Goal: Find contact information: Find contact information

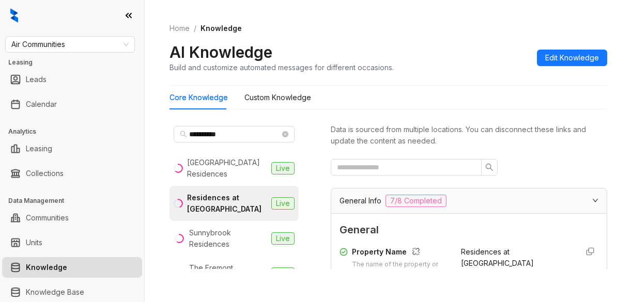
scroll to position [258, 0]
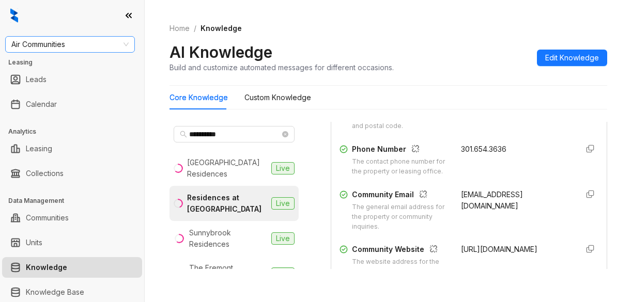
click at [69, 48] on span "Air Communities" at bounding box center [69, 44] width 117 height 15
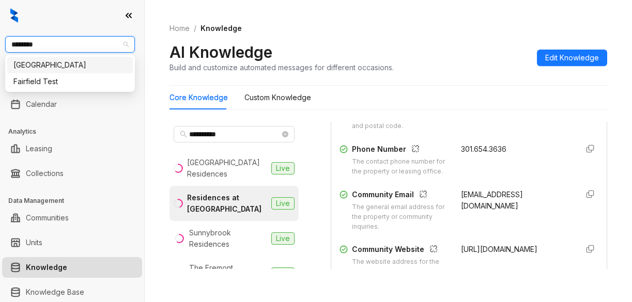
type input "*********"
click at [80, 66] on div "Fairfield" at bounding box center [69, 64] width 113 height 11
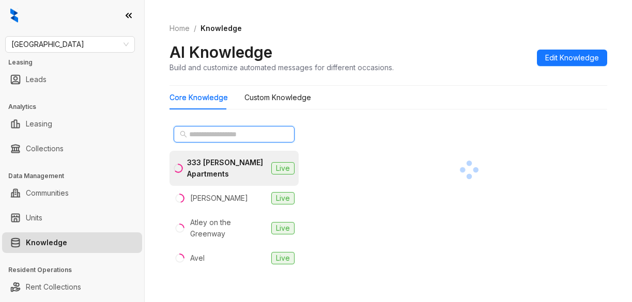
click at [219, 136] on input "text" at bounding box center [234, 134] width 91 height 11
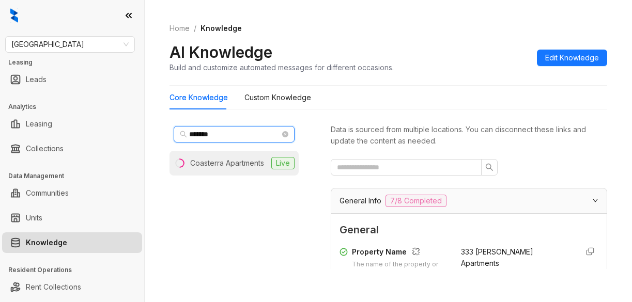
type input "*******"
click at [264, 165] on div "Coasterra Apartments" at bounding box center [227, 163] width 74 height 11
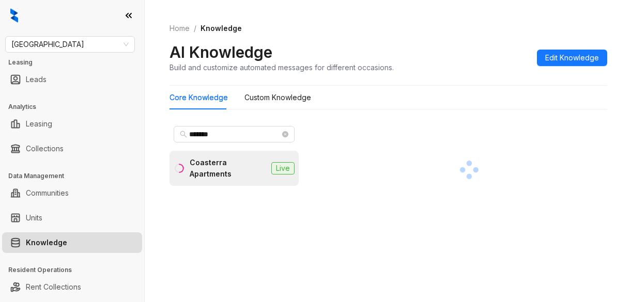
click at [237, 170] on div "Coasterra Apartments" at bounding box center [228, 168] width 77 height 23
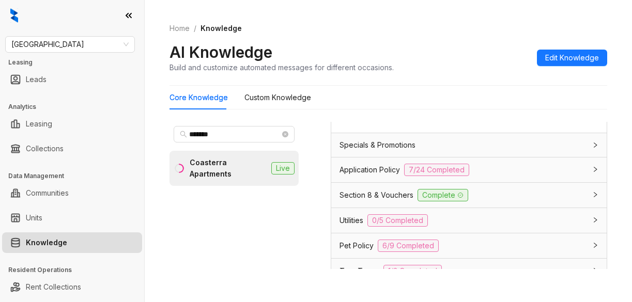
scroll to position [826, 0]
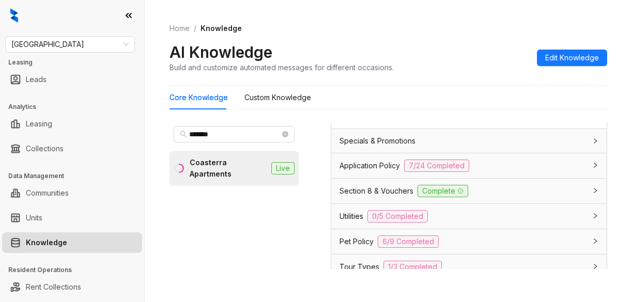
click at [342, 171] on span "Application Policy" at bounding box center [369, 165] width 60 height 11
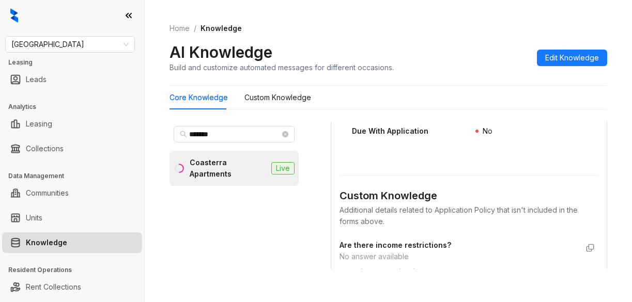
scroll to position [2066, 0]
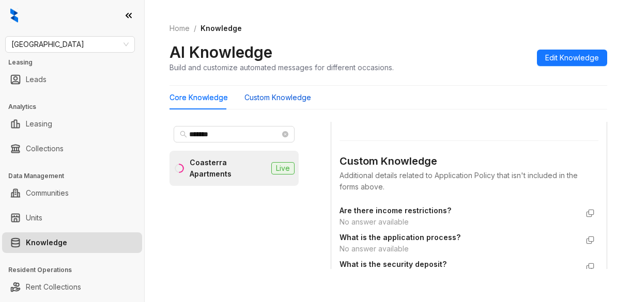
click at [263, 97] on Knowledge "Custom Knowledge" at bounding box center [277, 97] width 67 height 11
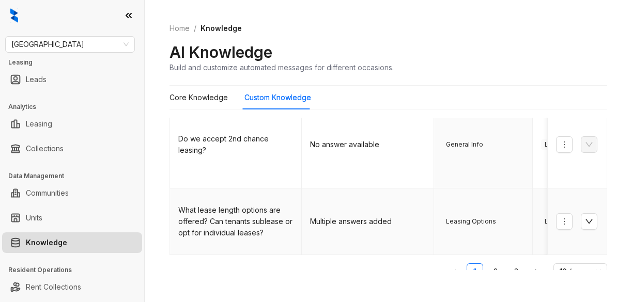
scroll to position [529, 0]
click at [487, 263] on link "2" at bounding box center [494, 270] width 15 height 15
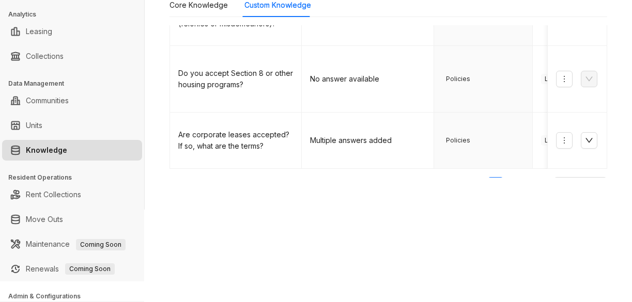
scroll to position [103, 0]
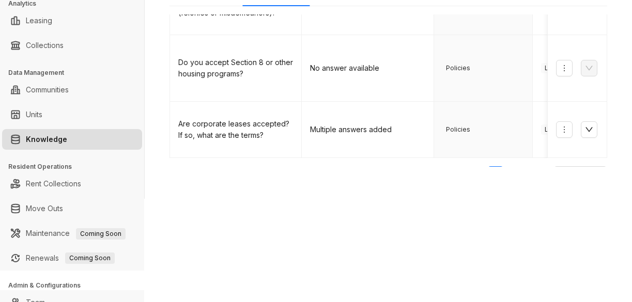
click at [580, 228] on div "Fairfield Leasing Leads Analytics Leasing Collections Data Management Communiti…" at bounding box center [316, 151] width 632 height 302
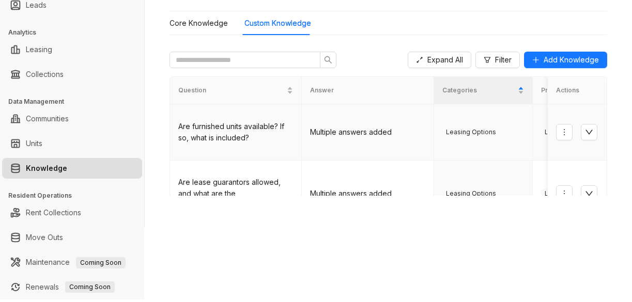
scroll to position [0, 0]
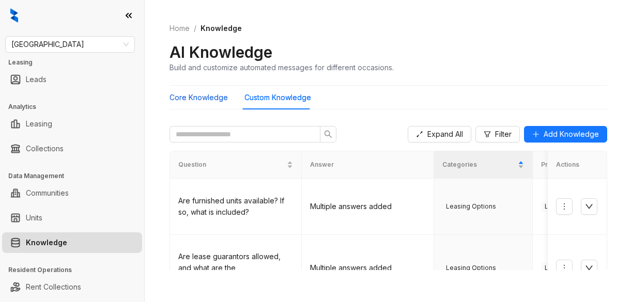
click at [212, 97] on Knowledge "Core Knowledge" at bounding box center [198, 97] width 58 height 11
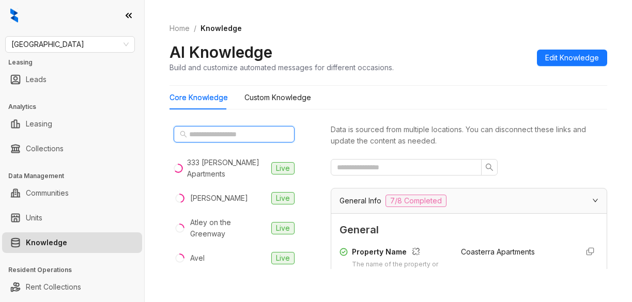
click at [240, 132] on input "text" at bounding box center [234, 134] width 91 height 11
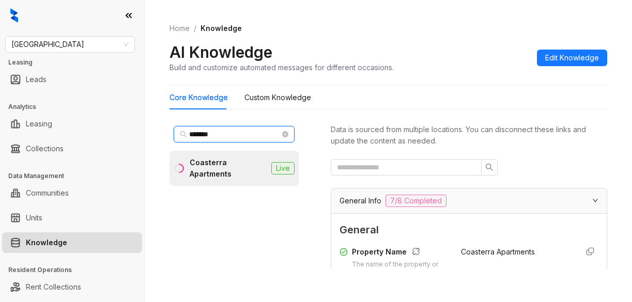
type input "*******"
click at [240, 169] on div "Coasterra Apartments" at bounding box center [228, 168] width 77 height 23
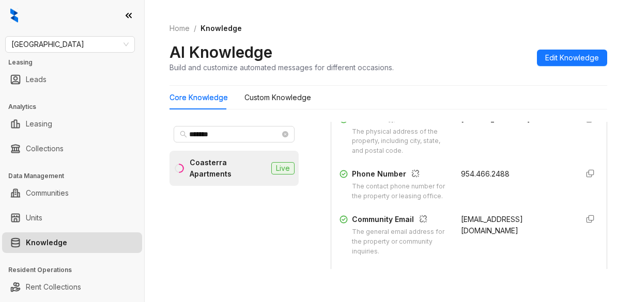
scroll to position [258, 0]
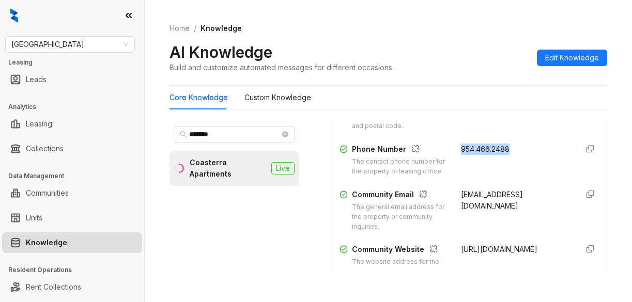
drag, startPoint x: 449, startPoint y: 148, endPoint x: 512, endPoint y: 153, distance: 62.7
click at [512, 153] on div "954.466.2488" at bounding box center [515, 160] width 109 height 33
copy span "954.466.2488"
click at [557, 175] on div "Phone Number The contact phone number for the property or leasing office. 954.4…" at bounding box center [468, 160] width 259 height 33
drag, startPoint x: 448, startPoint y: 206, endPoint x: 484, endPoint y: 216, distance: 37.7
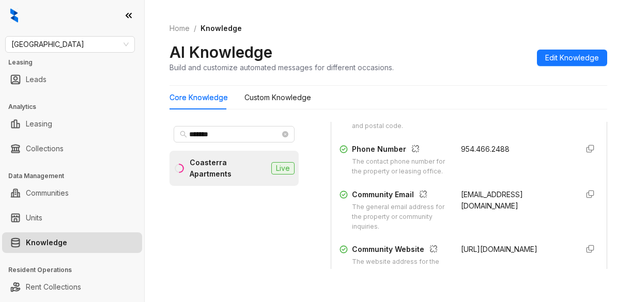
click at [484, 216] on div "Community Email The general email address for the property or community inquiri…" at bounding box center [468, 210] width 259 height 43
copy span "leasing@coasterraapartments.com"
click at [564, 99] on div "Core Knowledge Custom Knowledge" at bounding box center [387, 98] width 437 height 24
click at [561, 87] on div "Core Knowledge Custom Knowledge" at bounding box center [387, 98] width 437 height 24
click at [574, 9] on div "Home / Knowledge AI Knowledge Build and customize automated messages for differ…" at bounding box center [388, 151] width 487 height 302
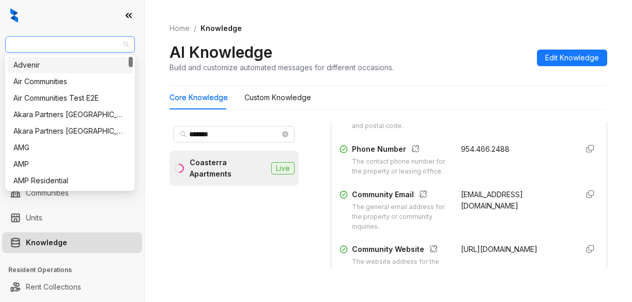
click at [54, 46] on span "Fairfield" at bounding box center [69, 44] width 117 height 15
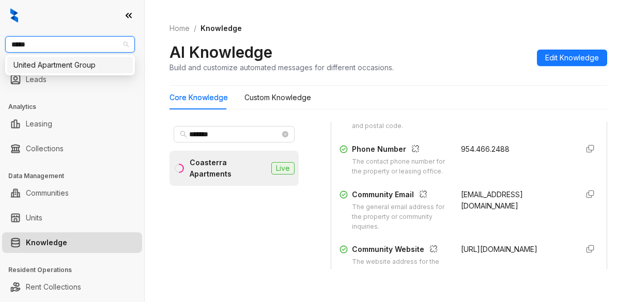
type input "******"
click at [69, 65] on div "United Apartment Group" at bounding box center [69, 64] width 113 height 11
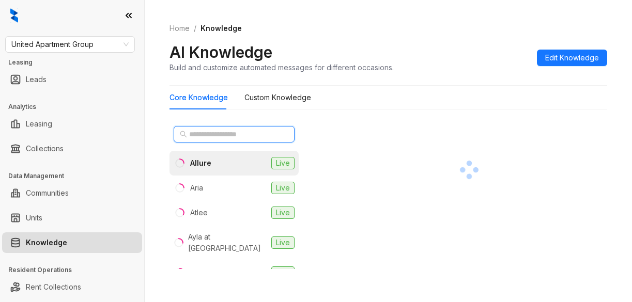
click at [265, 135] on input "text" at bounding box center [234, 134] width 91 height 11
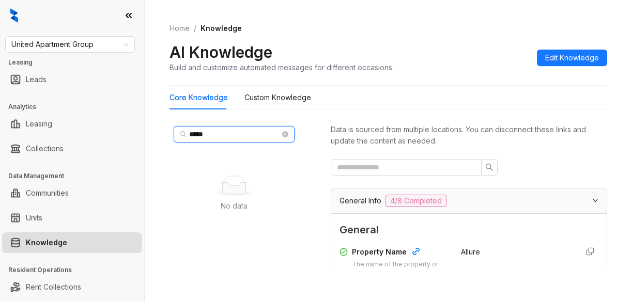
click at [222, 137] on input "*****" at bounding box center [234, 134] width 91 height 11
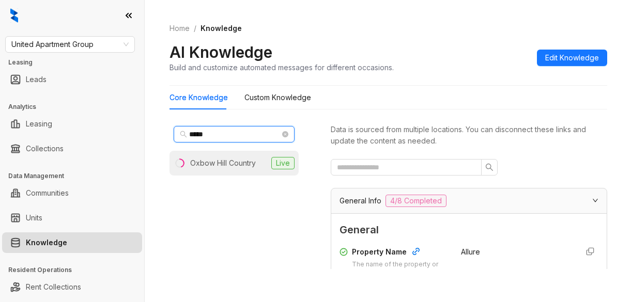
type input "*****"
click at [224, 168] on div "Oxbow Hill Country" at bounding box center [223, 163] width 66 height 11
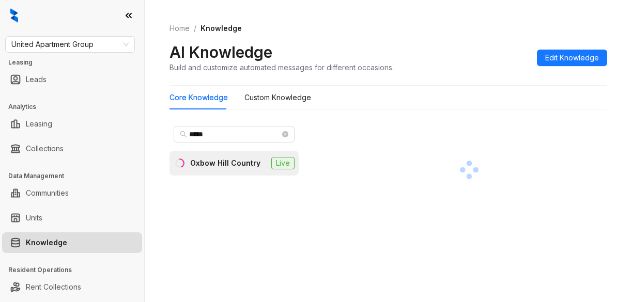
click at [580, 79] on div "Home / Knowledge AI Knowledge Build and customize automated messages for differ…" at bounding box center [387, 47] width 437 height 75
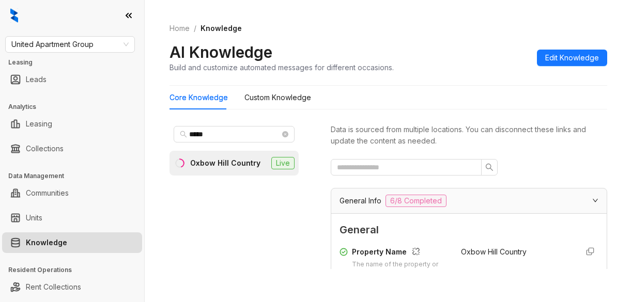
click at [551, 279] on div "Home / Knowledge AI Knowledge Build and customize automated messages for differ…" at bounding box center [388, 151] width 487 height 302
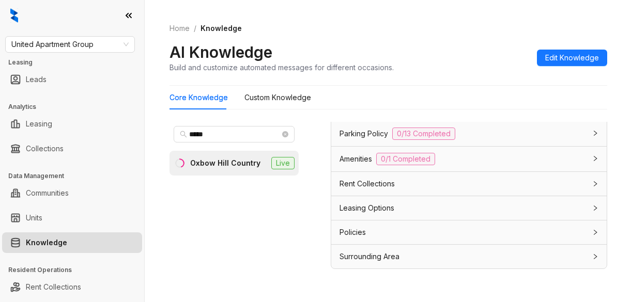
scroll to position [985, 0]
click at [267, 98] on Knowledge "Custom Knowledge" at bounding box center [277, 97] width 67 height 11
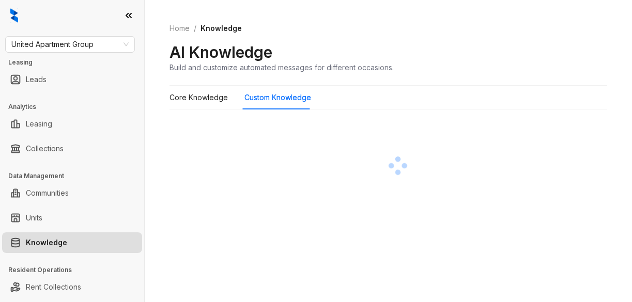
click at [370, 282] on div "Home / Knowledge AI Knowledge Build and customize automated messages for differ…" at bounding box center [388, 151] width 487 height 302
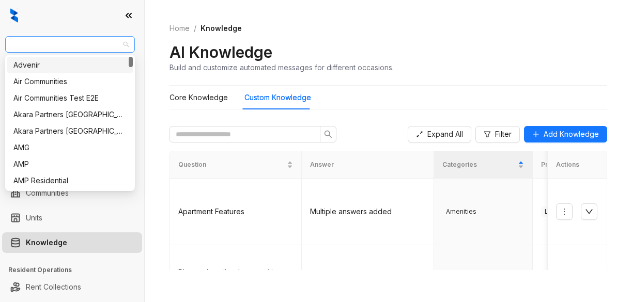
click at [105, 46] on span "United Apartment Group" at bounding box center [69, 44] width 117 height 15
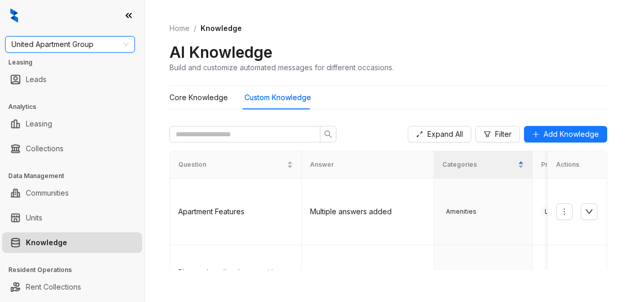
drag, startPoint x: 105, startPoint y: 46, endPoint x: -7, endPoint y: 45, distance: 112.1
click at [0, 45] on html "United Apartment Group United Apartment Group Leasing Leads Analytics Leasing C…" at bounding box center [316, 151] width 632 height 302
type input "*****"
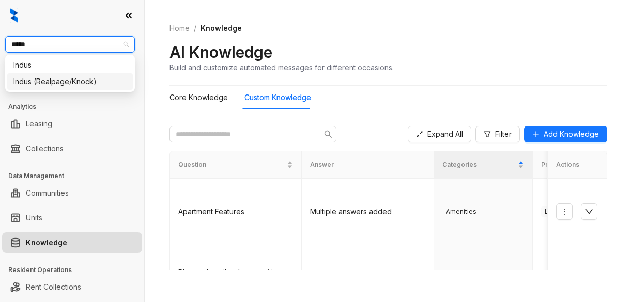
click at [73, 84] on div "Indus (Realpage/Knock)" at bounding box center [69, 81] width 113 height 11
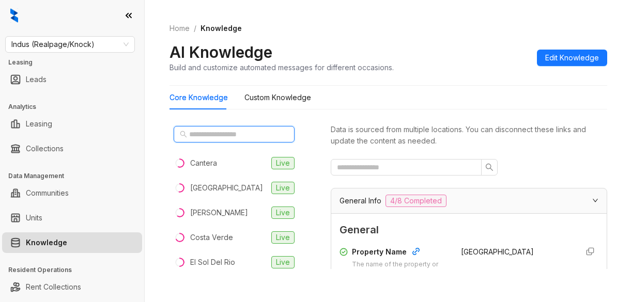
click at [221, 132] on input "text" at bounding box center [234, 134] width 91 height 11
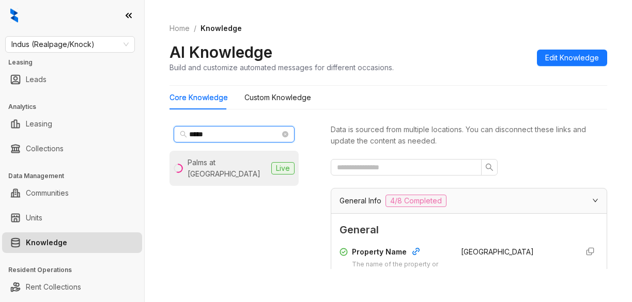
type input "*****"
click at [204, 172] on div "Palms at [GEOGRAPHIC_DATA]" at bounding box center [227, 168] width 80 height 23
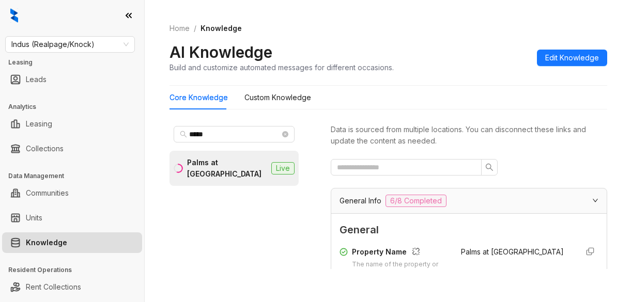
click at [490, 289] on div "Home / Knowledge AI Knowledge Build and customize automated messages for differ…" at bounding box center [388, 151] width 487 height 302
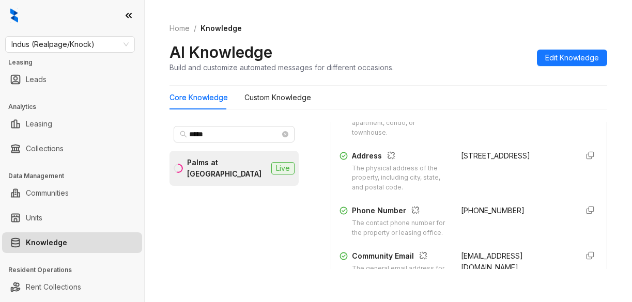
scroll to position [207, 0]
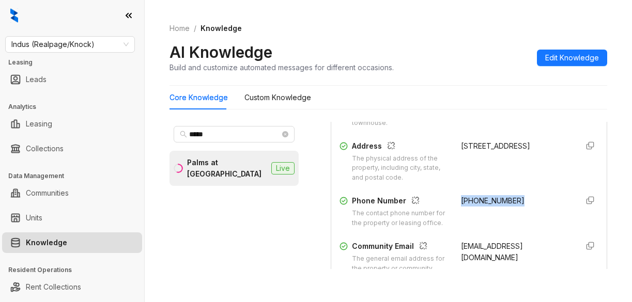
drag, startPoint x: 443, startPoint y: 199, endPoint x: 507, endPoint y: 199, distance: 64.0
click at [507, 199] on div "Phone Number The contact phone number for the property or leasing office. [PHON…" at bounding box center [468, 211] width 259 height 33
copy span "[PHONE_NUMBER]"
click at [568, 104] on div "Core Knowledge Custom Knowledge" at bounding box center [387, 98] width 437 height 24
drag, startPoint x: 449, startPoint y: 255, endPoint x: 538, endPoint y: 256, distance: 88.8
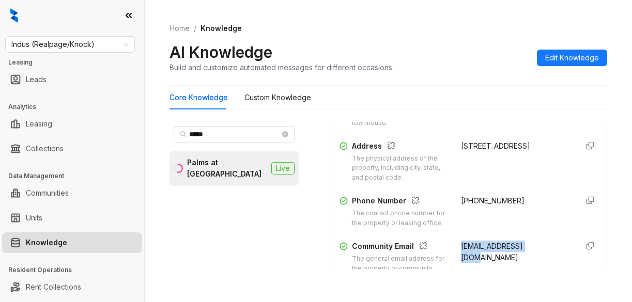
click at [538, 256] on div "[EMAIL_ADDRESS][DOMAIN_NAME]" at bounding box center [515, 262] width 109 height 43
copy span "[EMAIL_ADDRESS][DOMAIN_NAME]"
